Goal: Find contact information: Find contact information

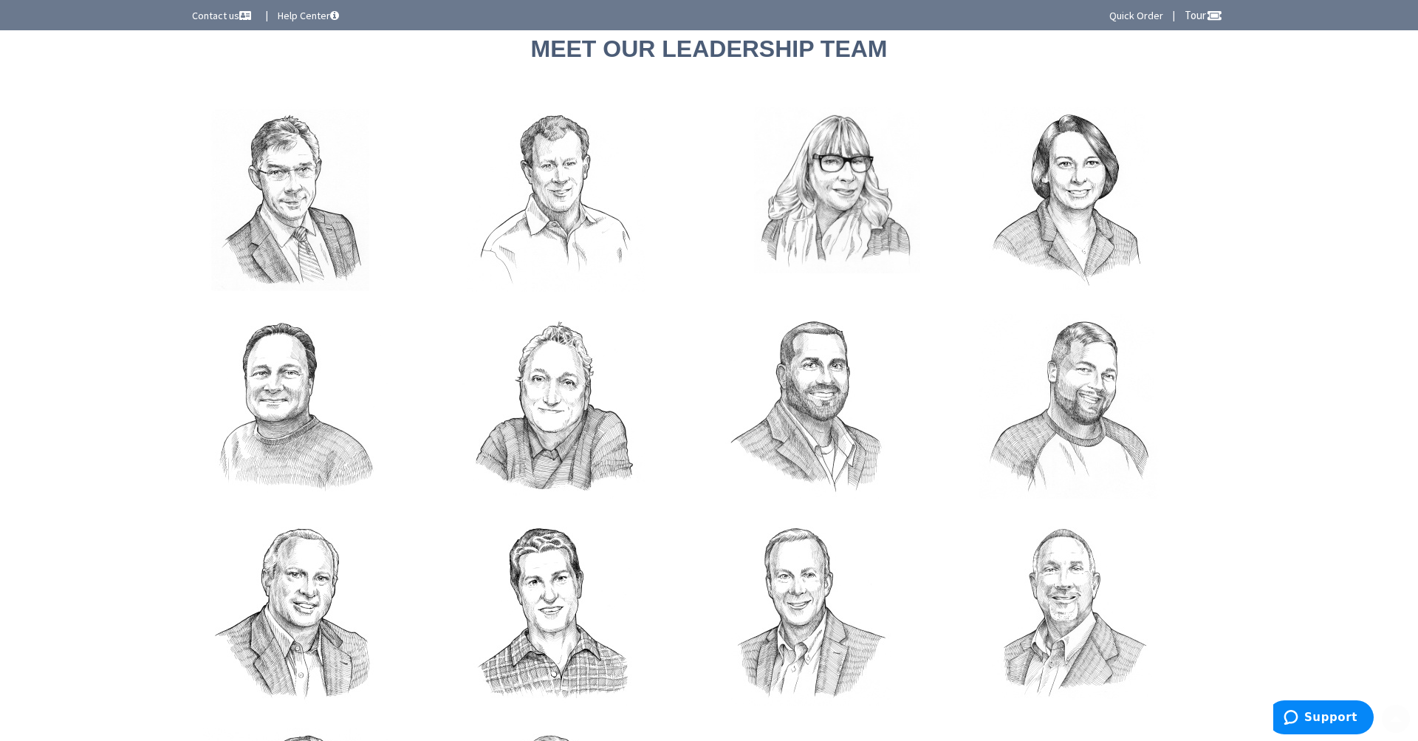
scroll to position [2, 0]
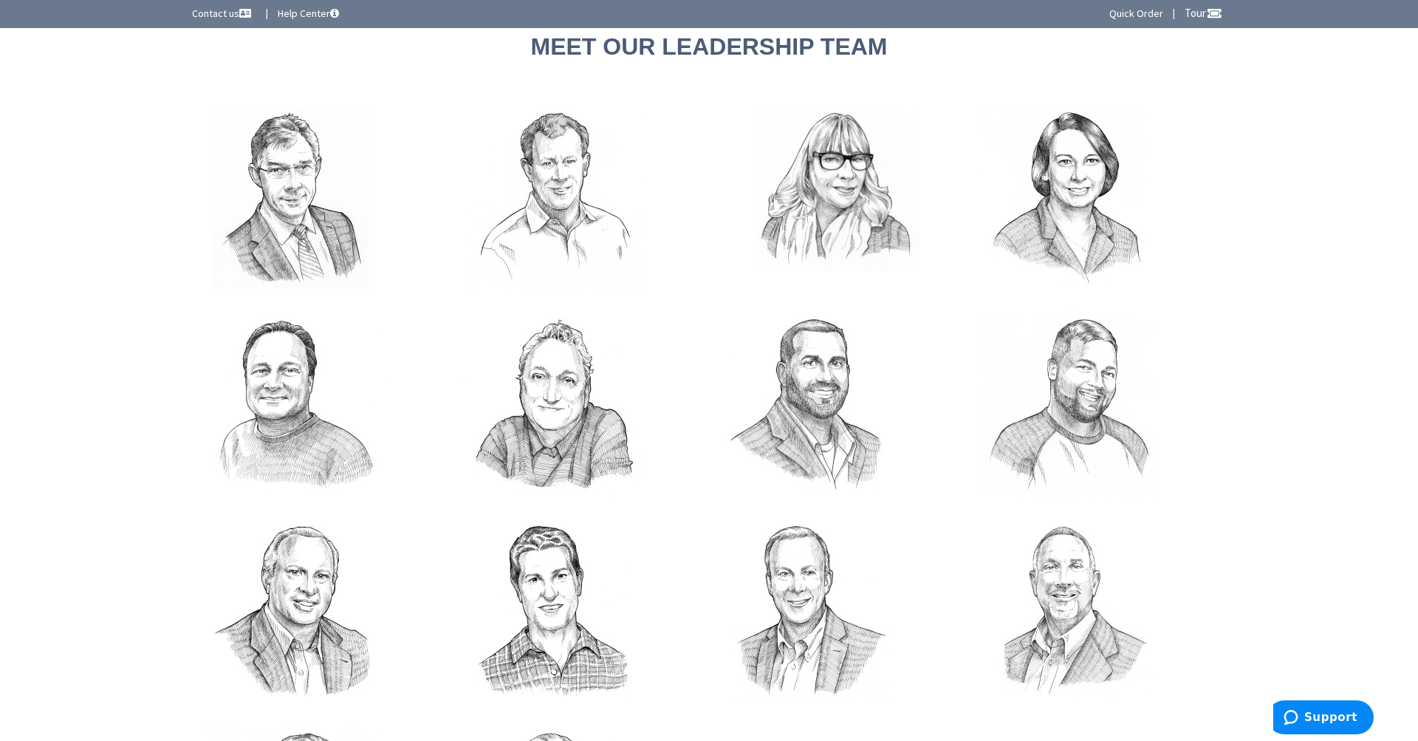
click at [219, 13] on link "Contact us" at bounding box center [223, 13] width 62 height 15
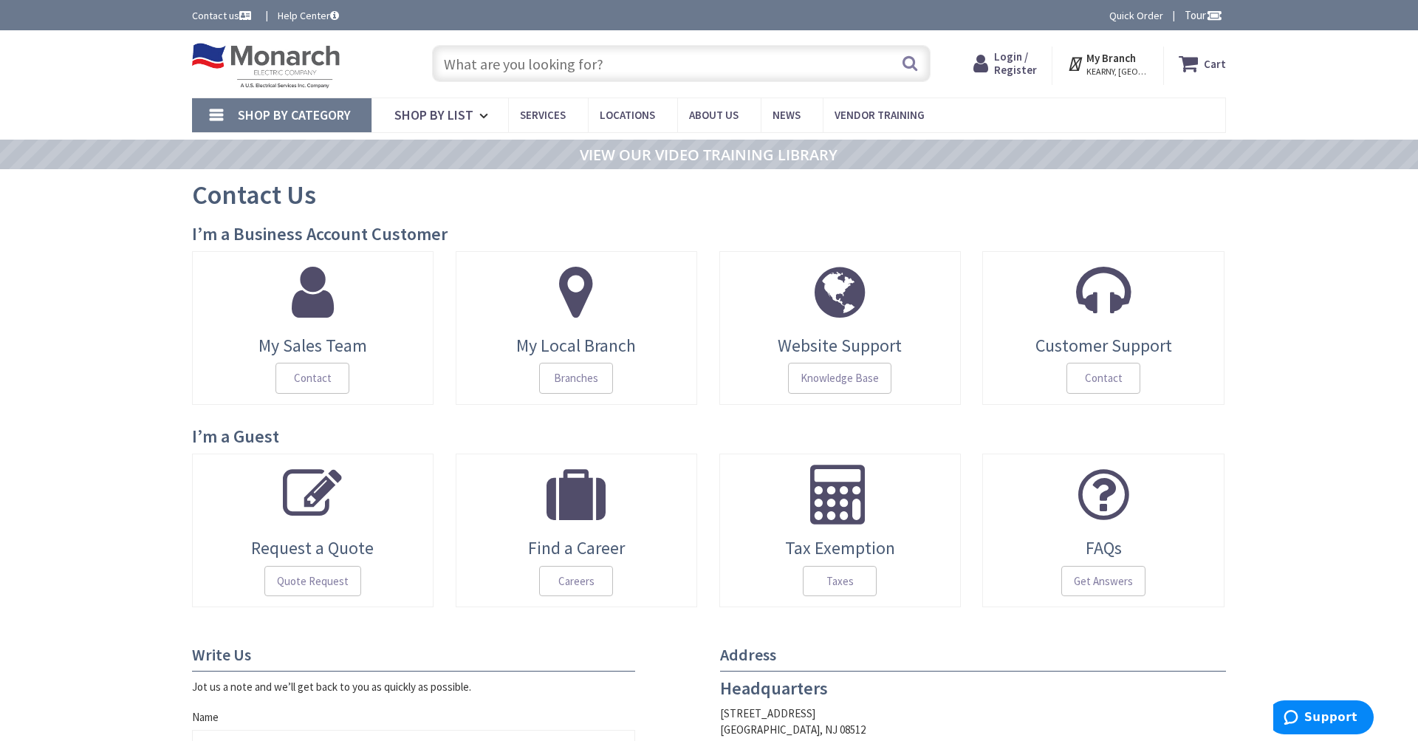
type input "US-[GEOGRAPHIC_DATA], [GEOGRAPHIC_DATA]"
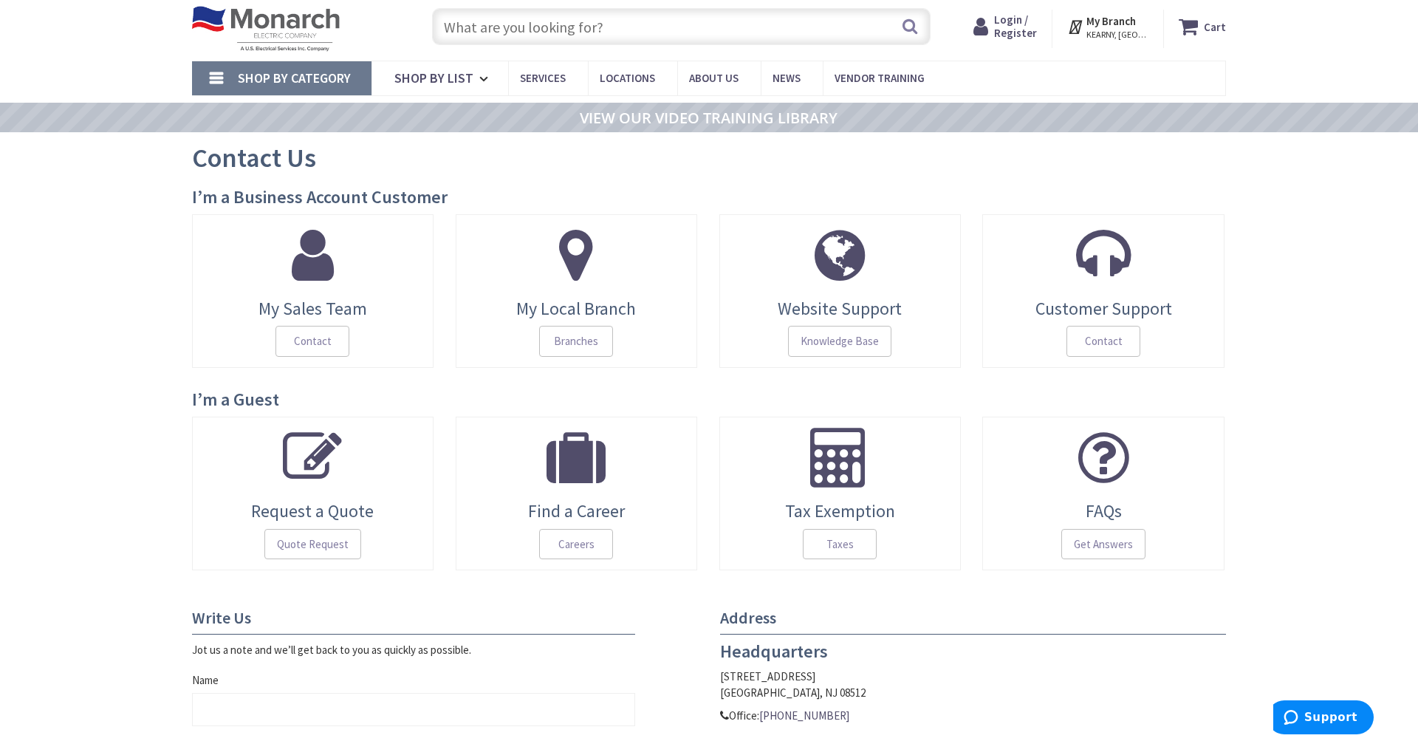
scroll to position [38, 0]
click at [578, 337] on span "Branches" at bounding box center [576, 340] width 74 height 31
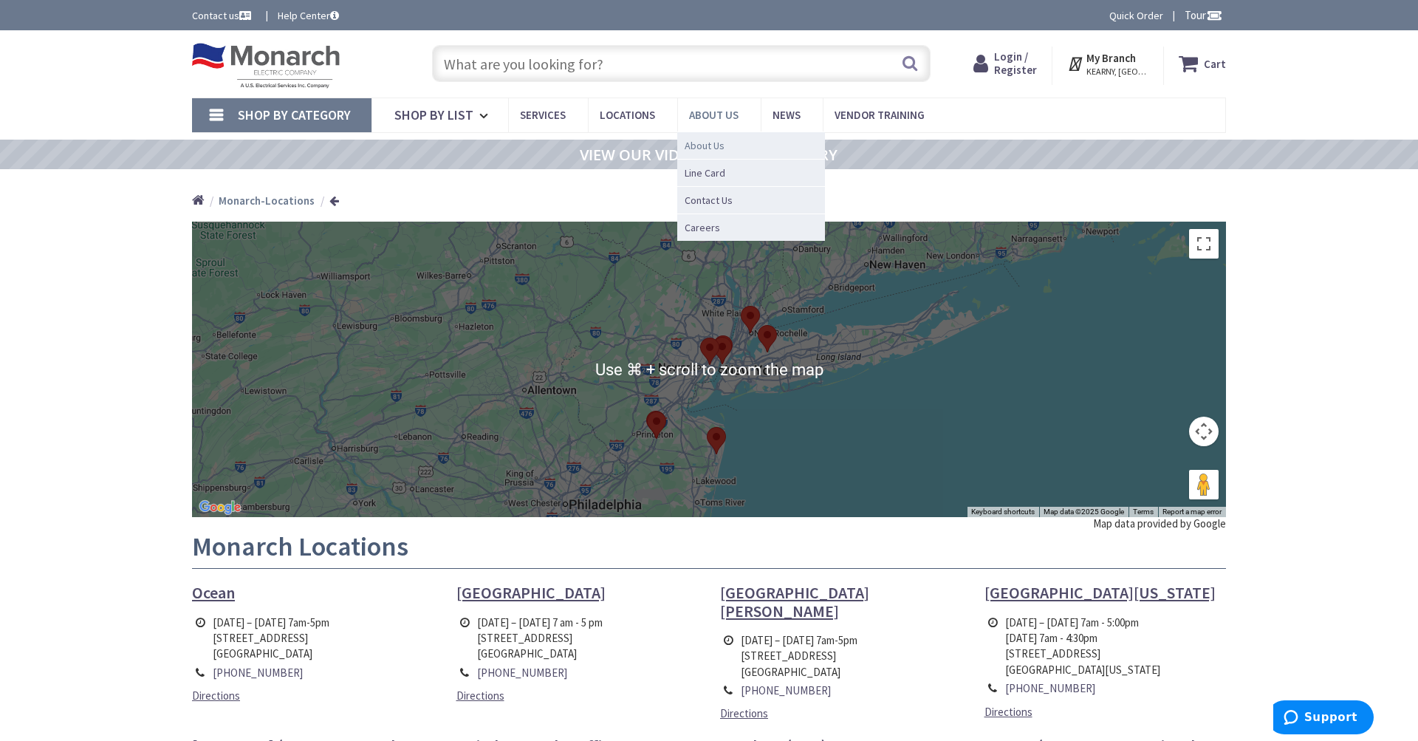
click at [710, 148] on span "About Us" at bounding box center [705, 145] width 40 height 15
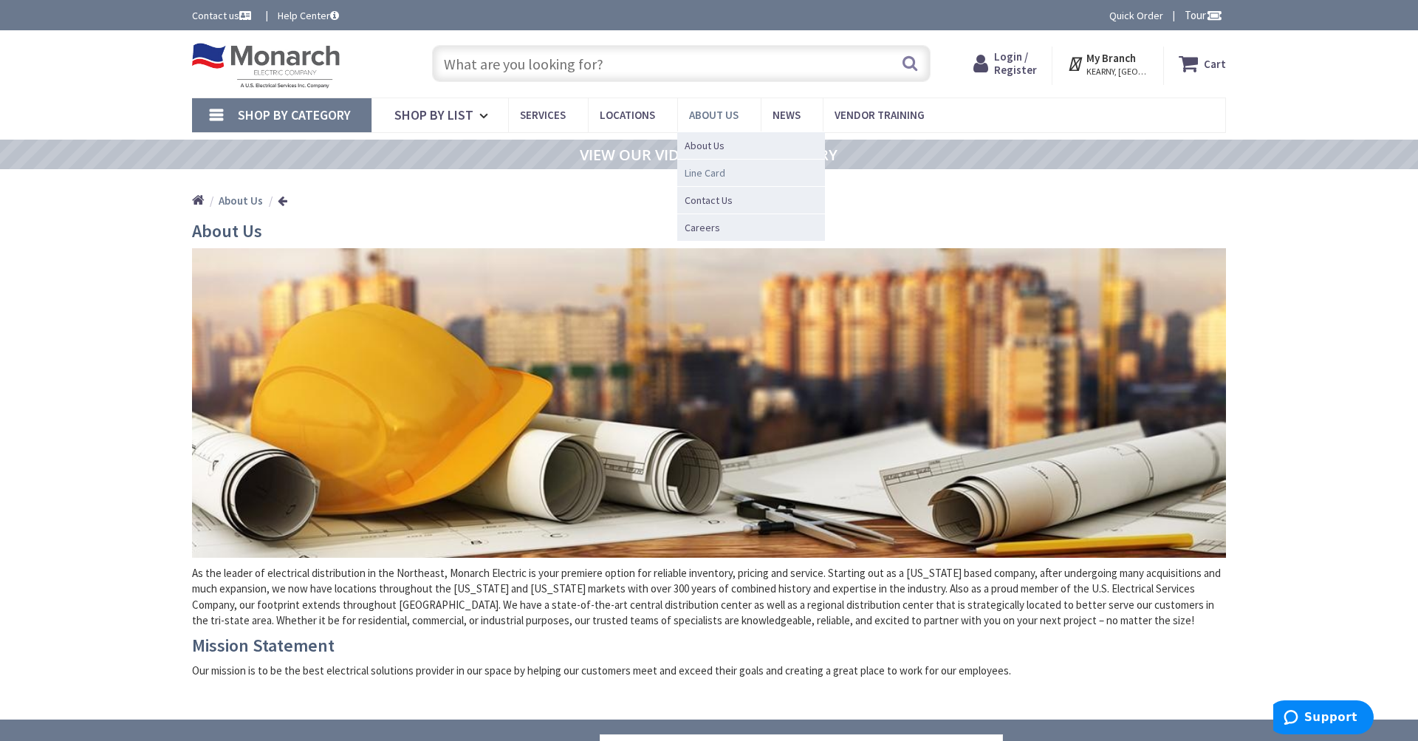
click at [720, 171] on span "Line Card" at bounding box center [705, 172] width 41 height 15
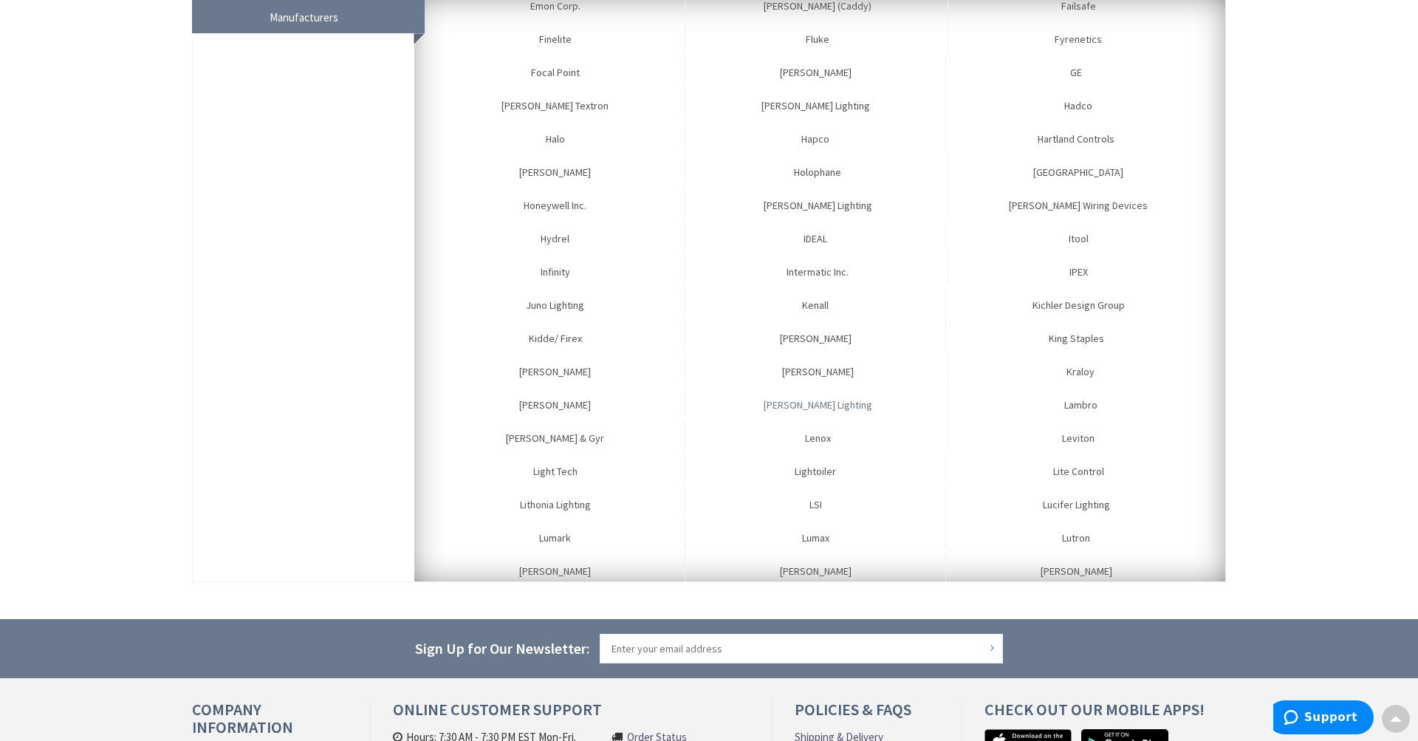
scroll to position [880, 0]
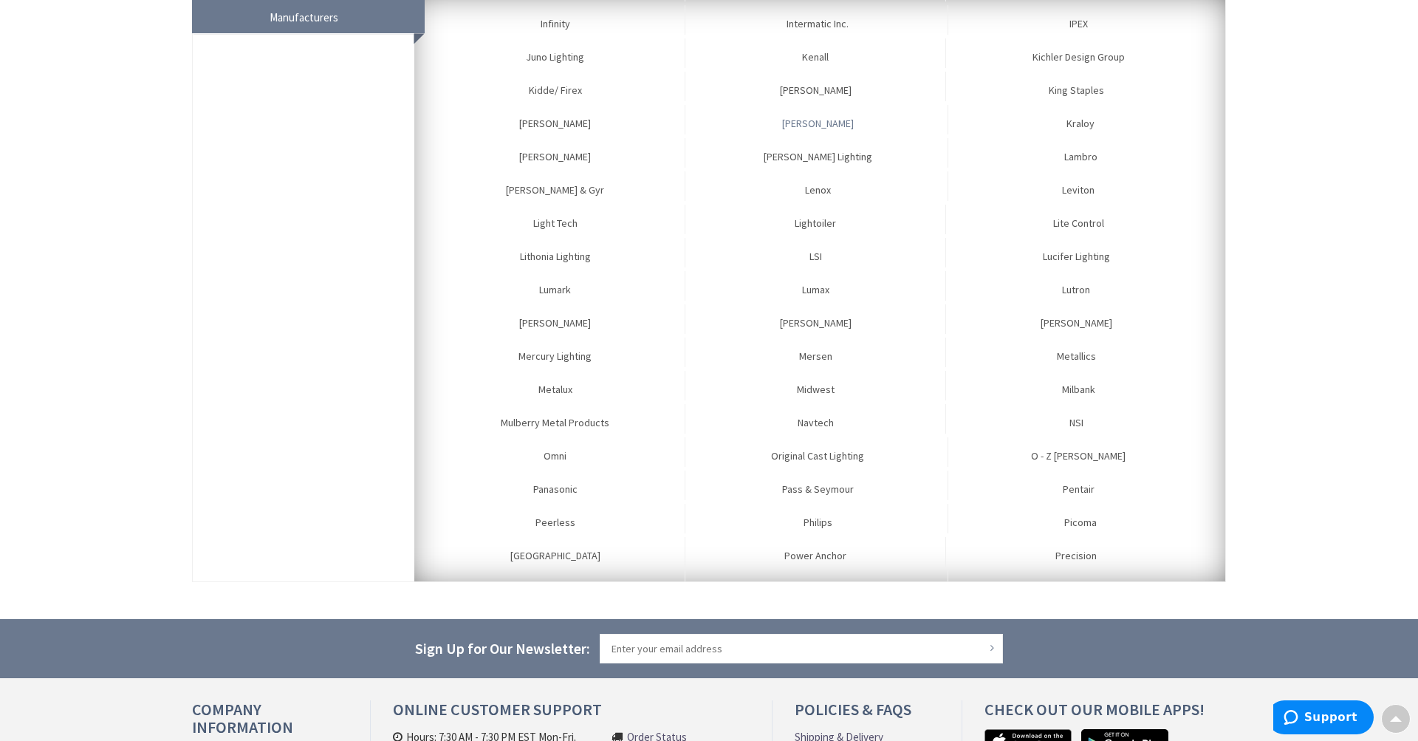
click at [821, 121] on link "[PERSON_NAME]" at bounding box center [818, 120] width 260 height 30
